Goal: Information Seeking & Learning: Learn about a topic

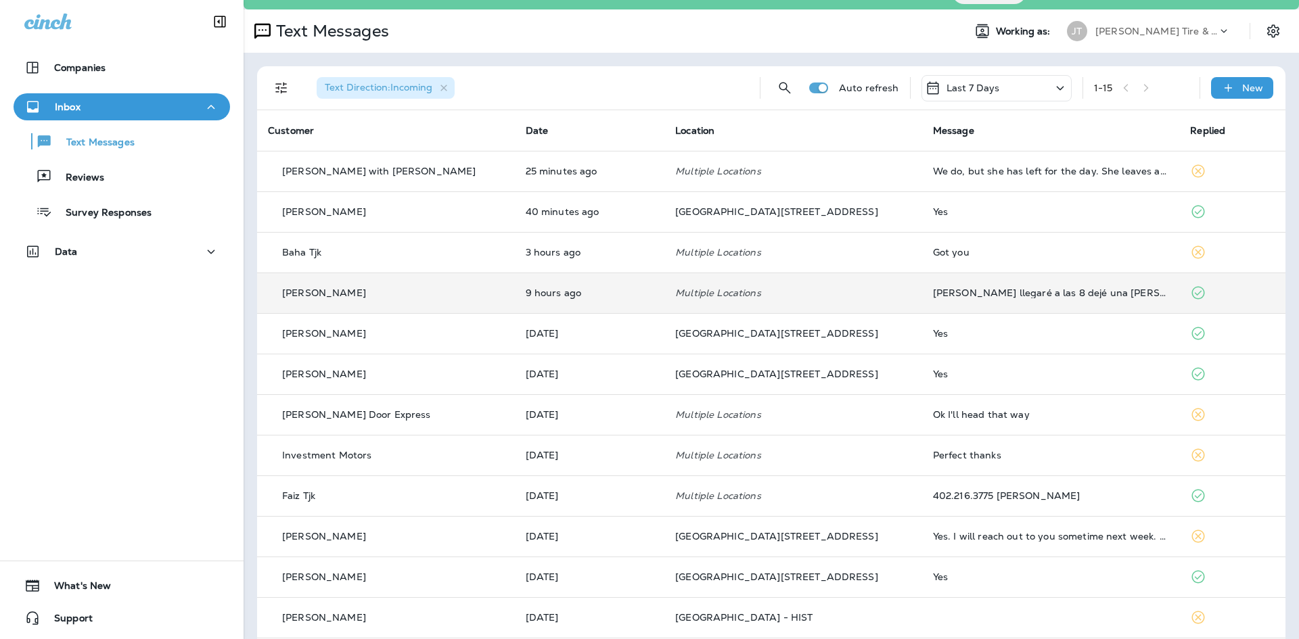
scroll to position [25, 0]
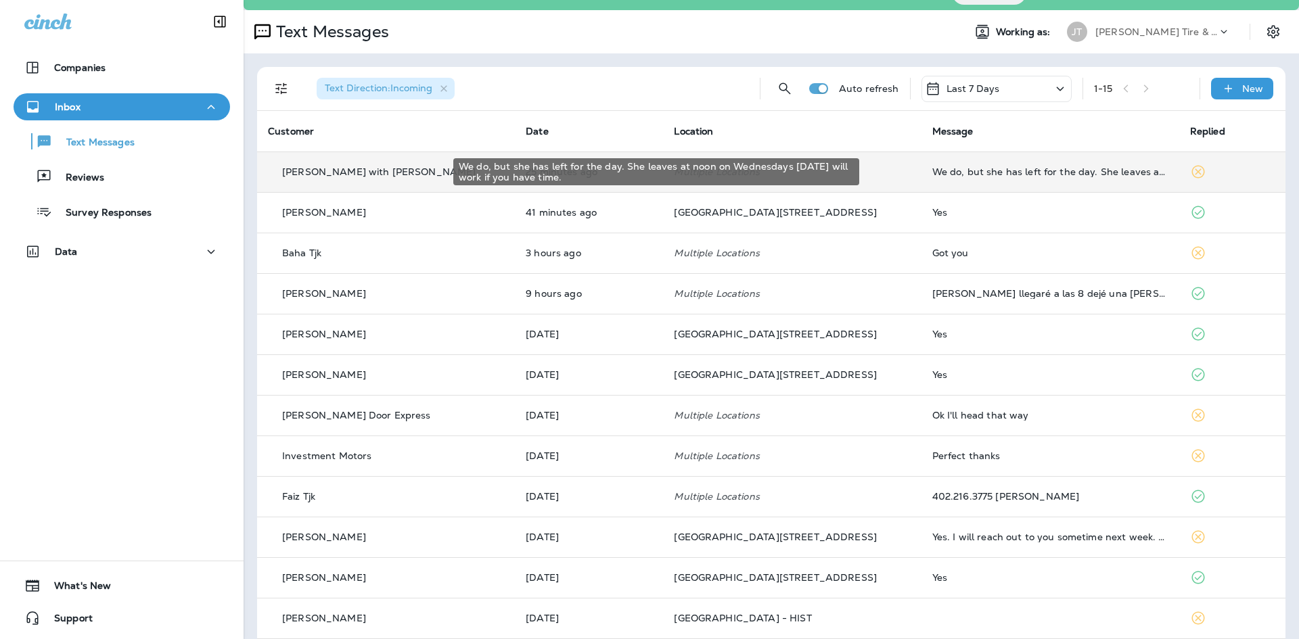
click at [1063, 176] on div "We do, but she has left for the day. She leaves at noon on Wednesdays [DATE] wi…" at bounding box center [1050, 171] width 236 height 11
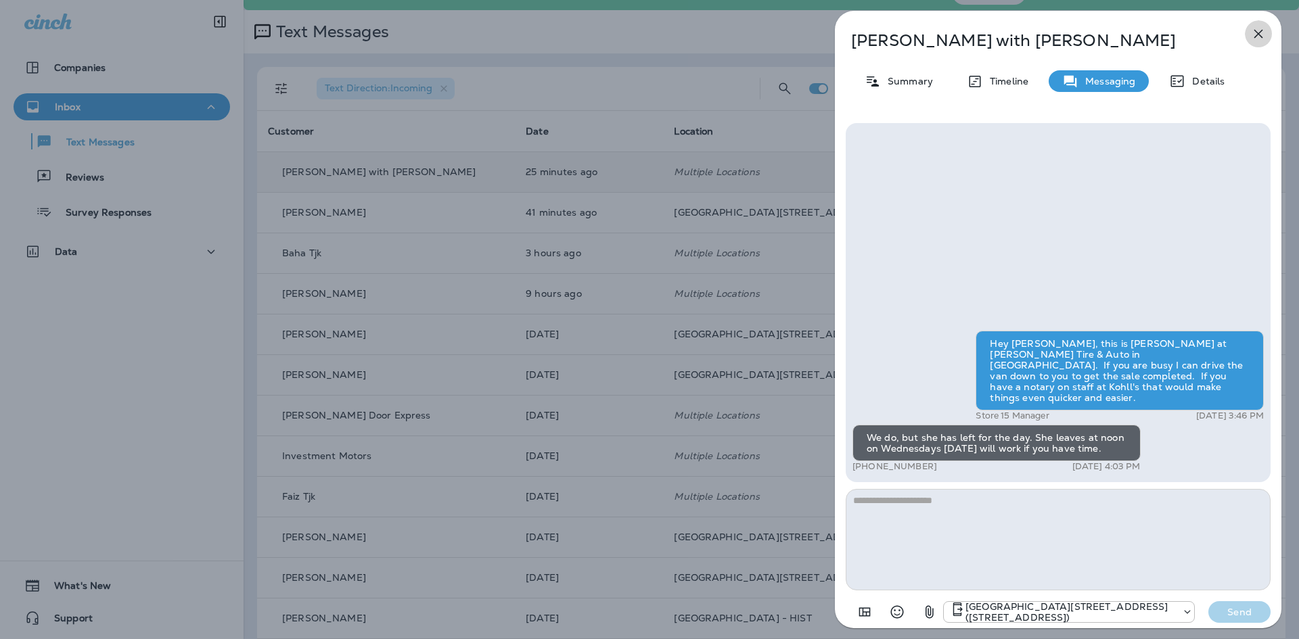
click at [1261, 30] on icon "button" at bounding box center [1258, 34] width 16 height 16
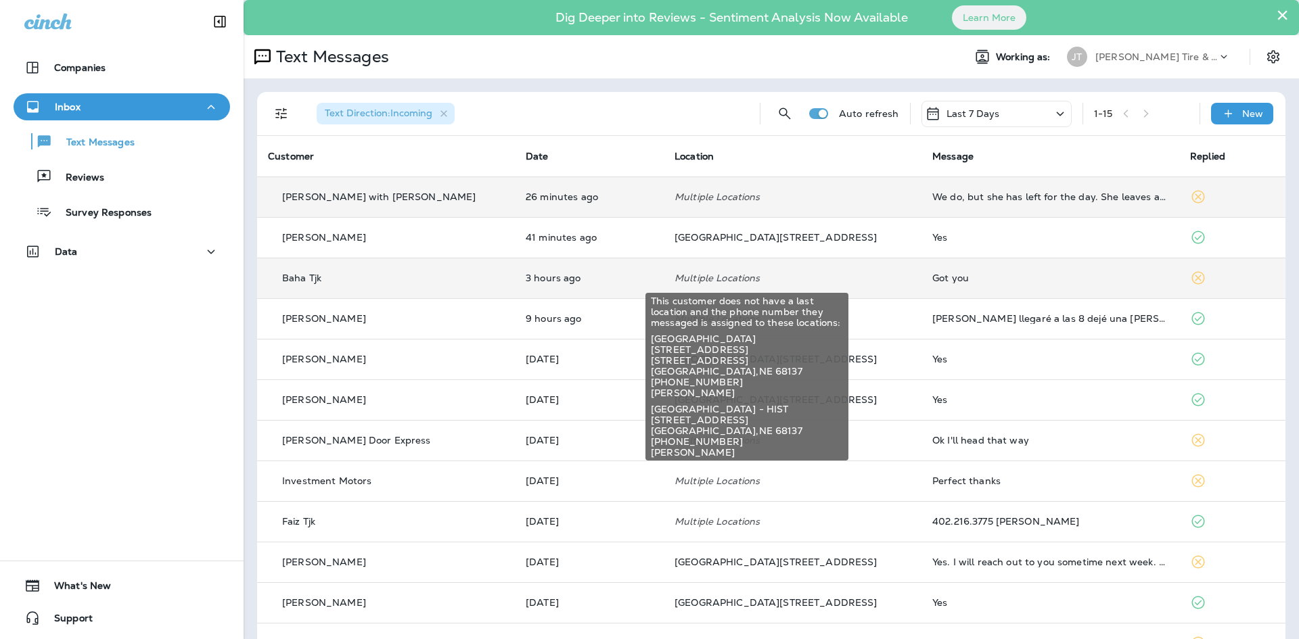
click at [789, 278] on p "Multiple Locations" at bounding box center [792, 278] width 236 height 11
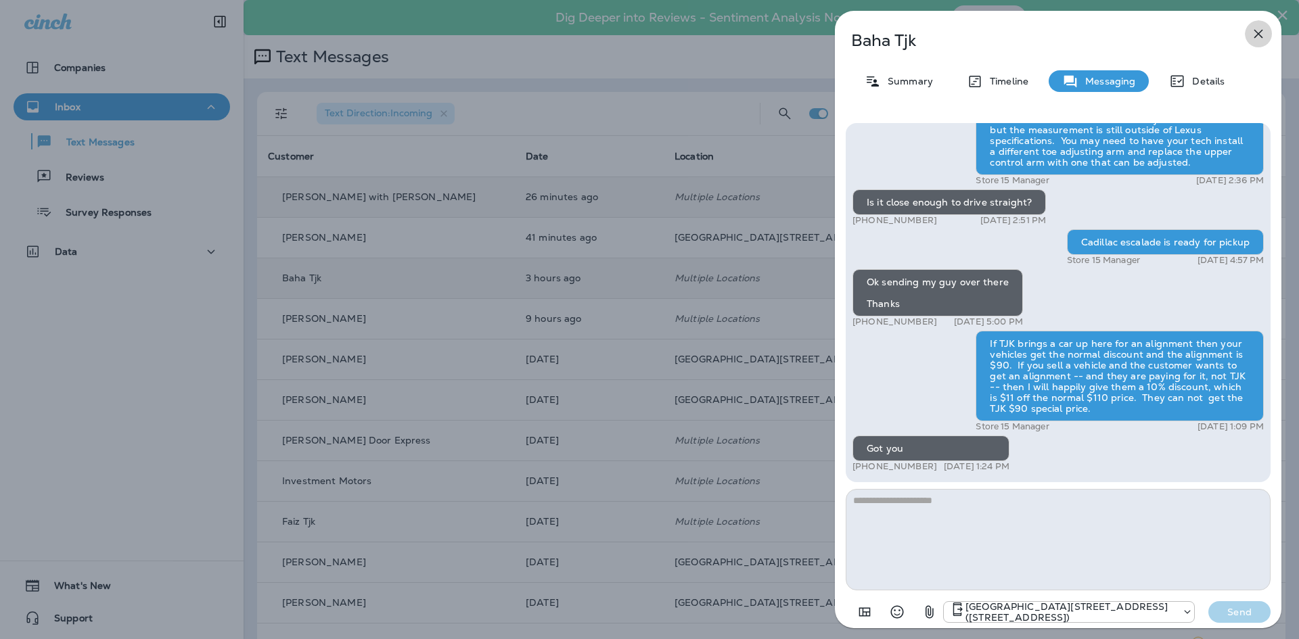
click at [1256, 34] on icon "button" at bounding box center [1258, 34] width 16 height 16
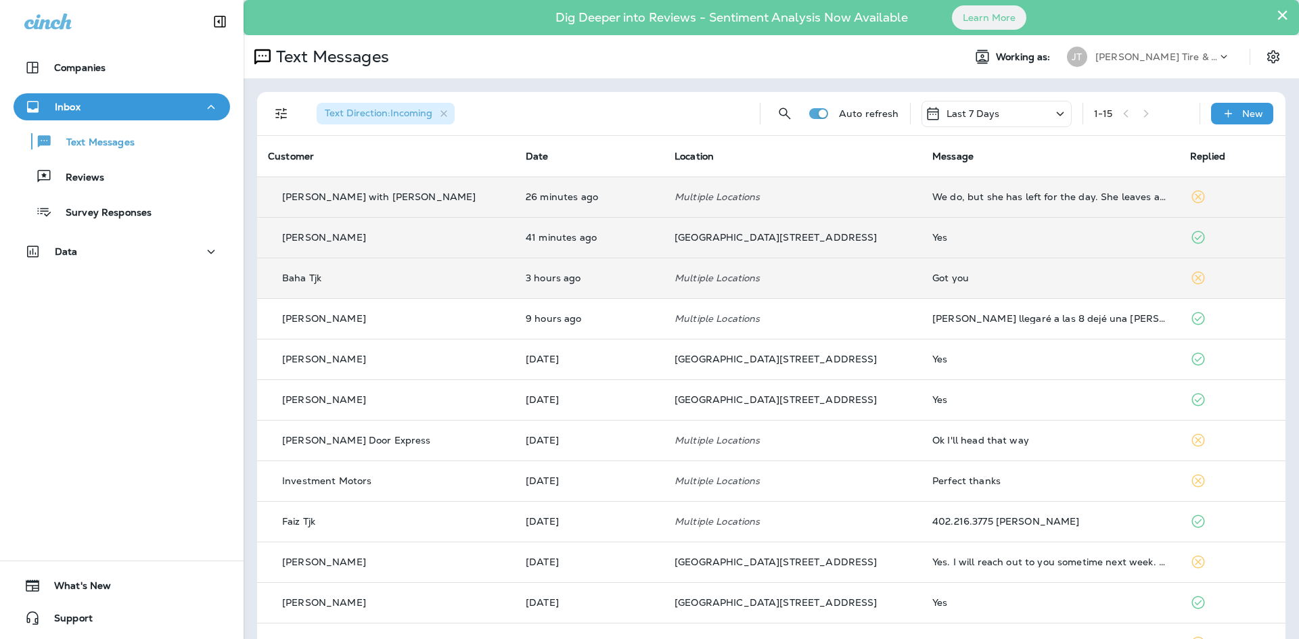
click at [932, 241] on div "Yes" at bounding box center [1050, 237] width 236 height 11
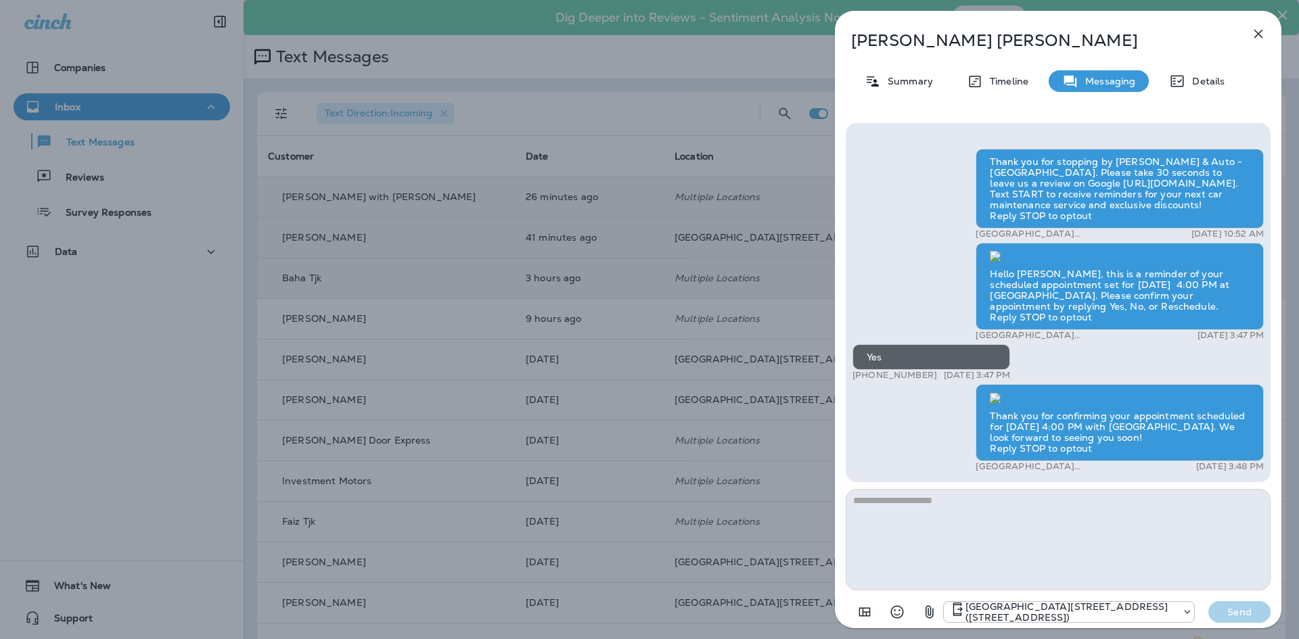
click at [1265, 30] on icon "button" at bounding box center [1258, 34] width 16 height 16
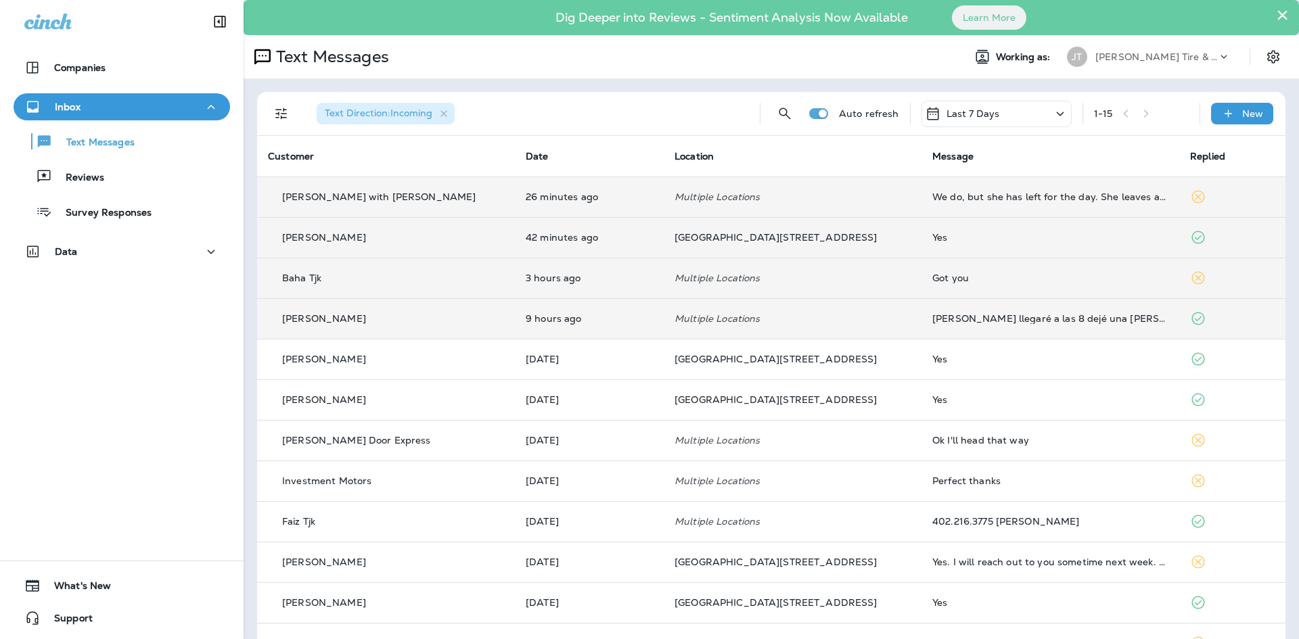
click at [921, 310] on td "[PERSON_NAME] llegaré a las 8 dejé una [PERSON_NAME] prendida de mi carro y se …" at bounding box center [1050, 318] width 258 height 41
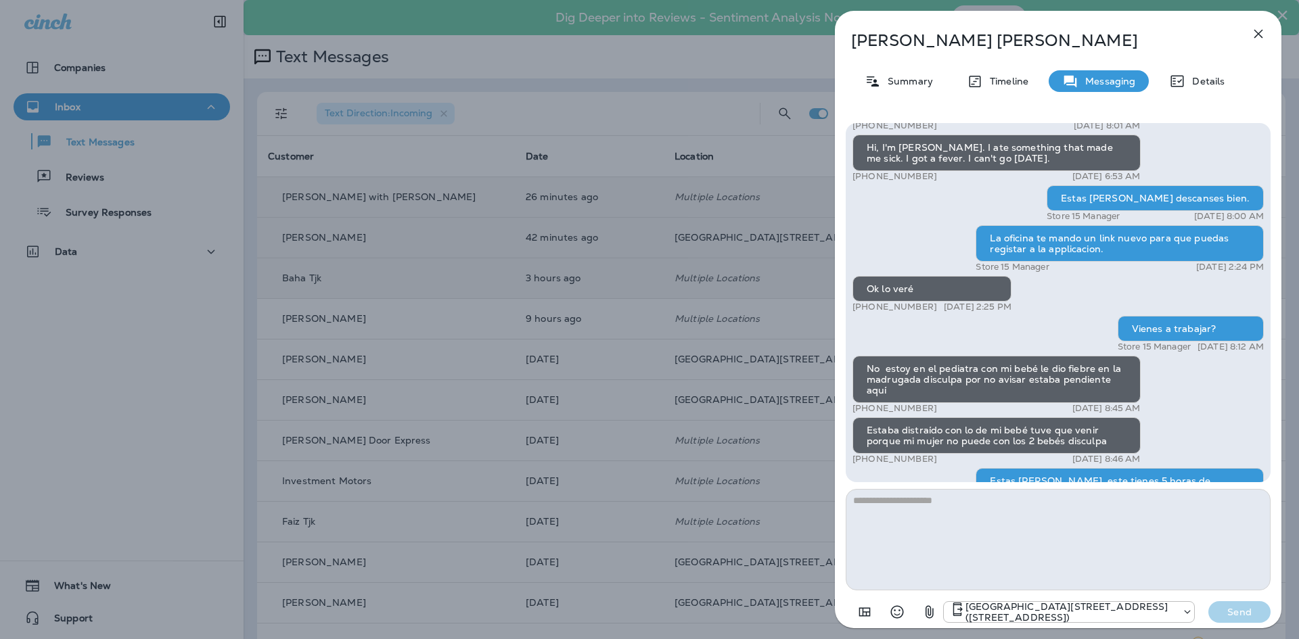
scroll to position [-68, 0]
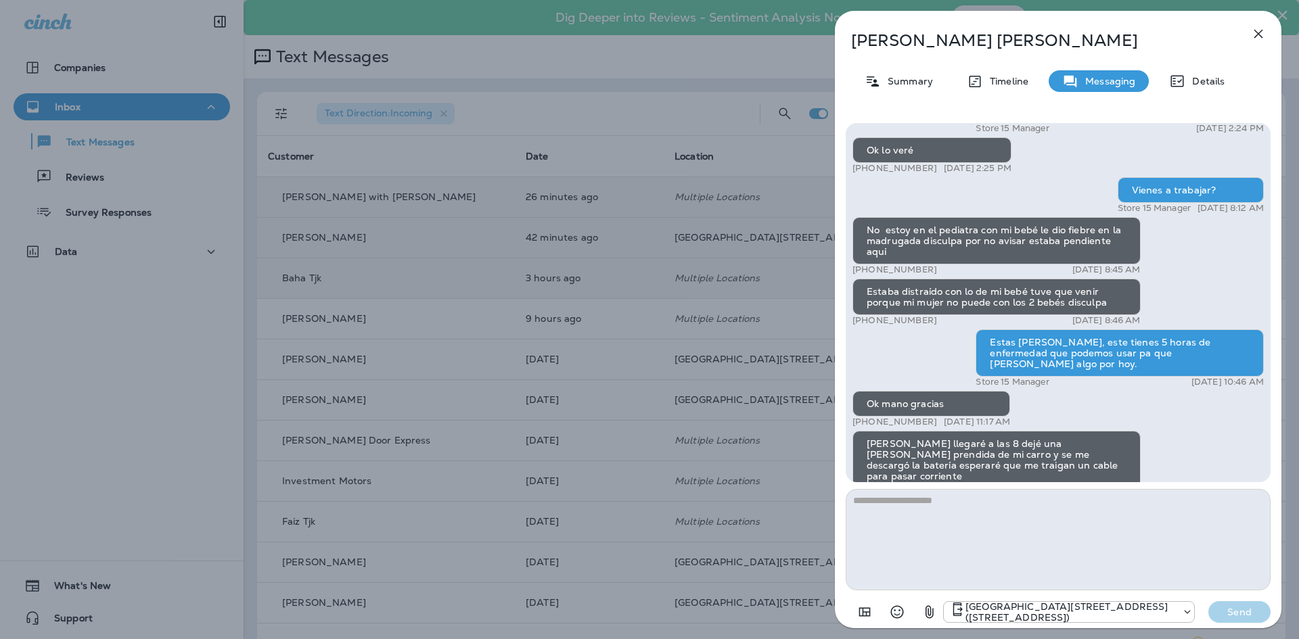
click at [1256, 38] on icon "button" at bounding box center [1258, 34] width 16 height 16
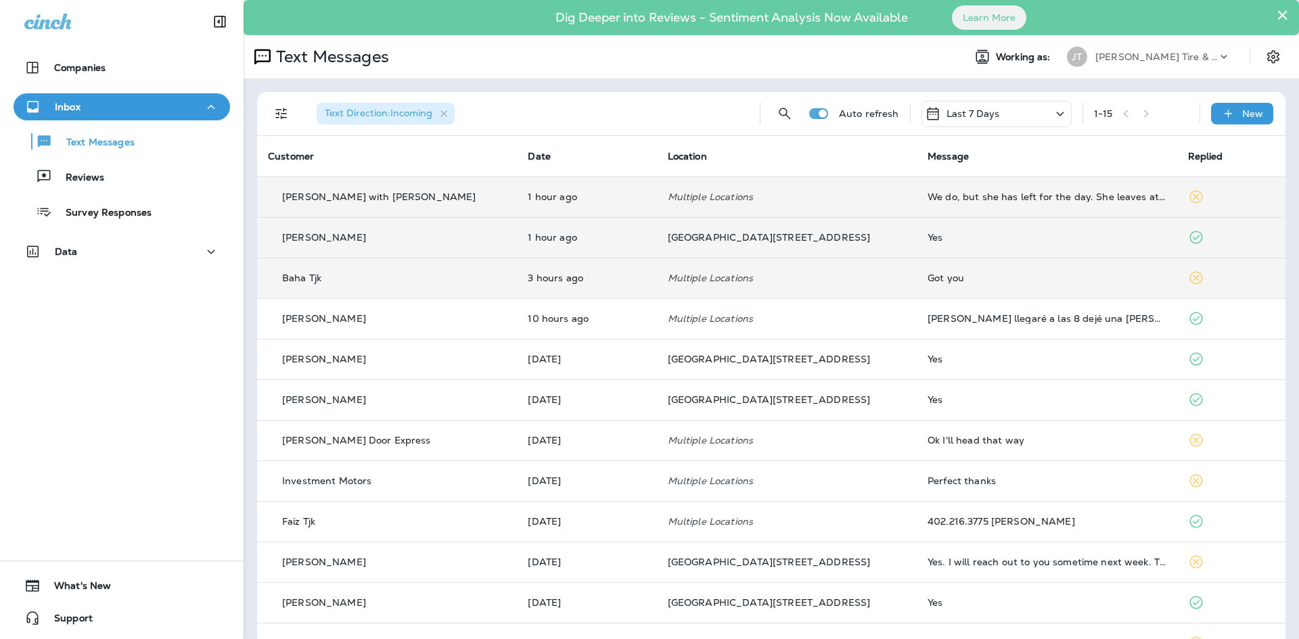
click at [1144, 54] on p "[PERSON_NAME] Tire & Auto" at bounding box center [1156, 56] width 122 height 11
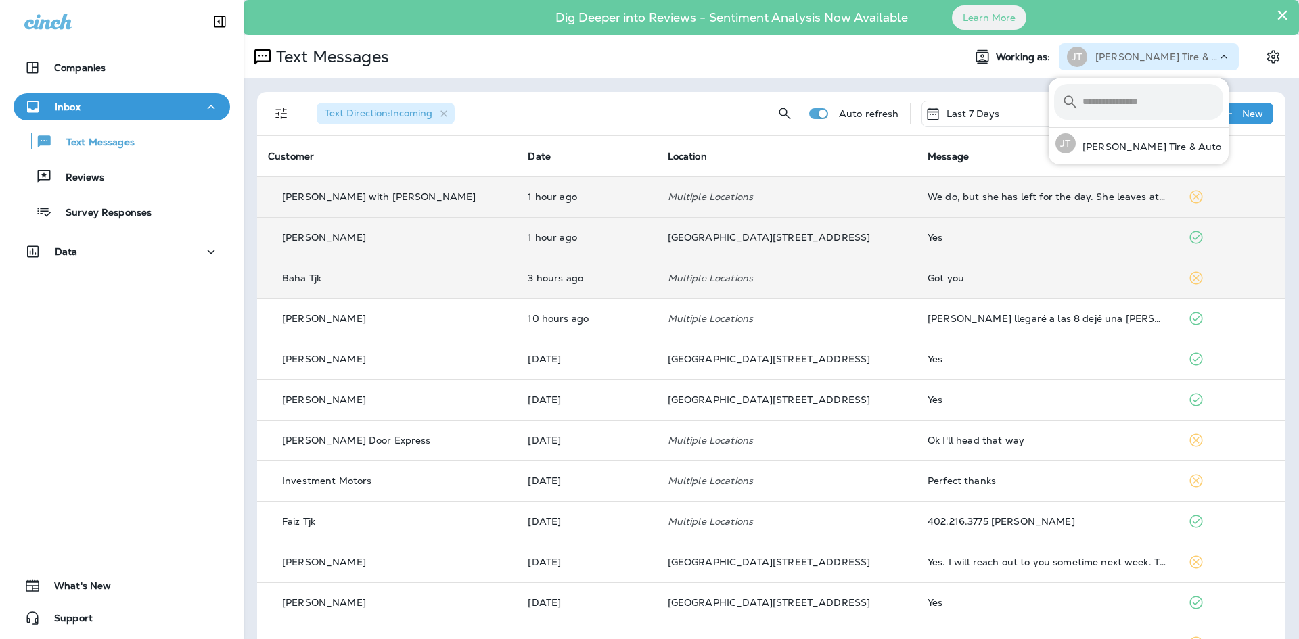
click at [1217, 52] on icon at bounding box center [1224, 57] width 14 height 14
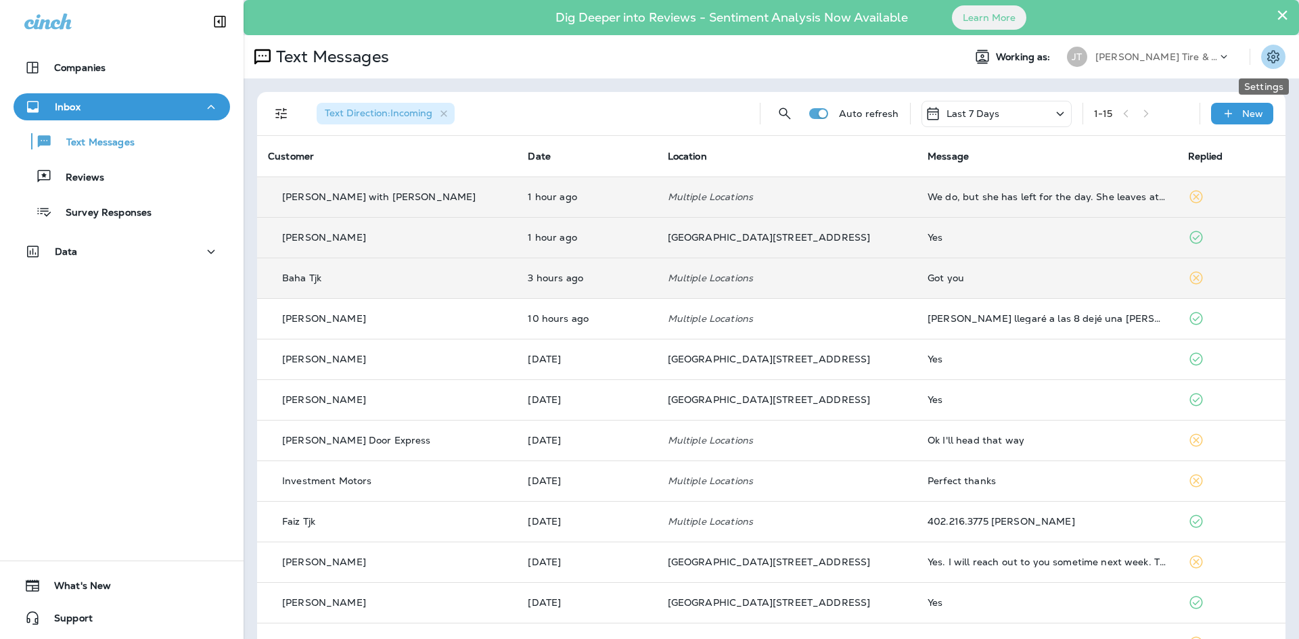
click at [1265, 56] on icon "Settings" at bounding box center [1273, 57] width 16 height 16
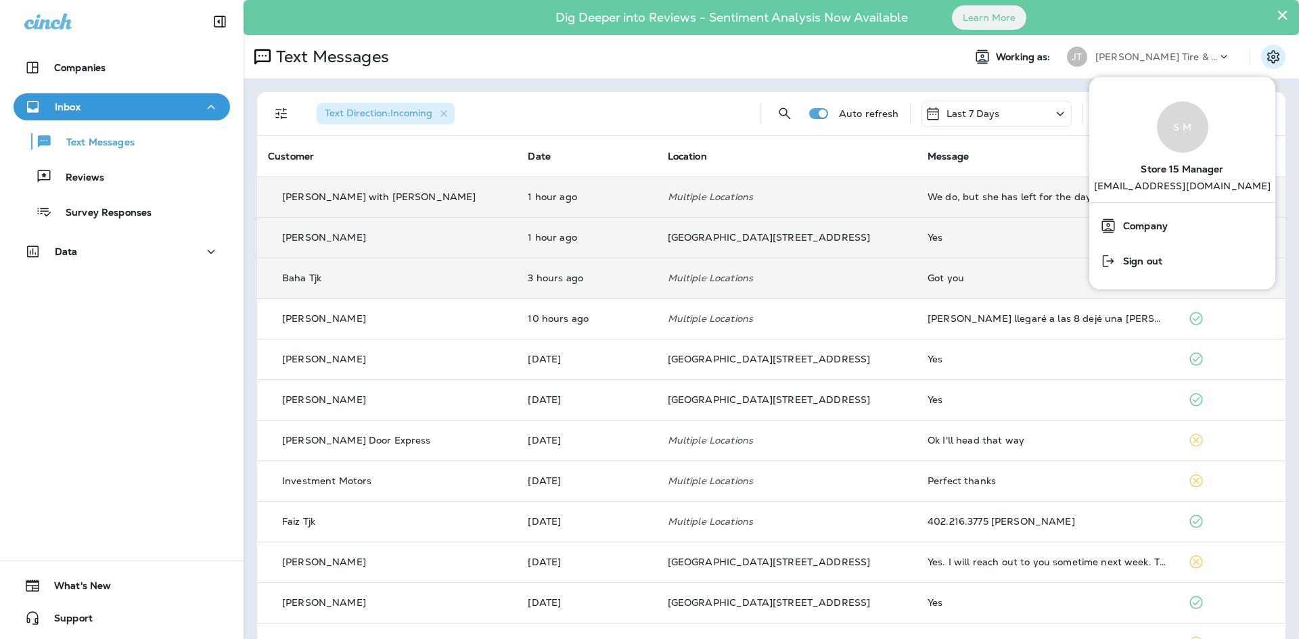
click at [745, 57] on div "Text Messages" at bounding box center [598, 56] width 709 height 27
